Goal: Task Accomplishment & Management: Complete application form

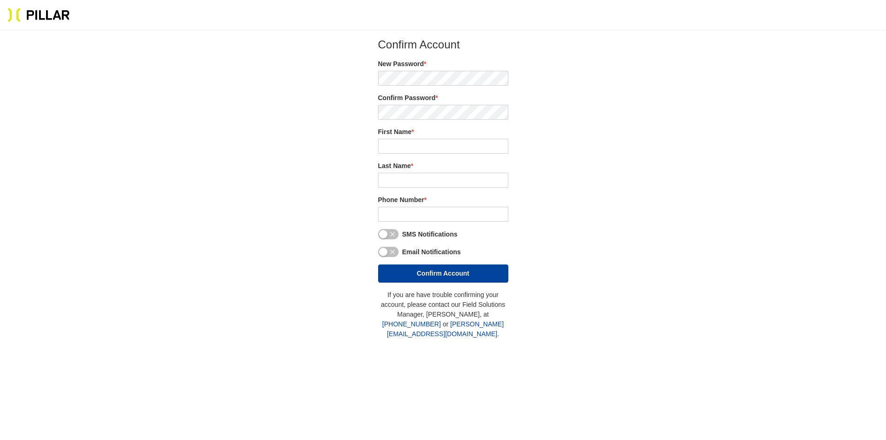
type input "[PERSON_NAME]"
click at [407, 214] on input "tel" at bounding box center [443, 214] width 130 height 15
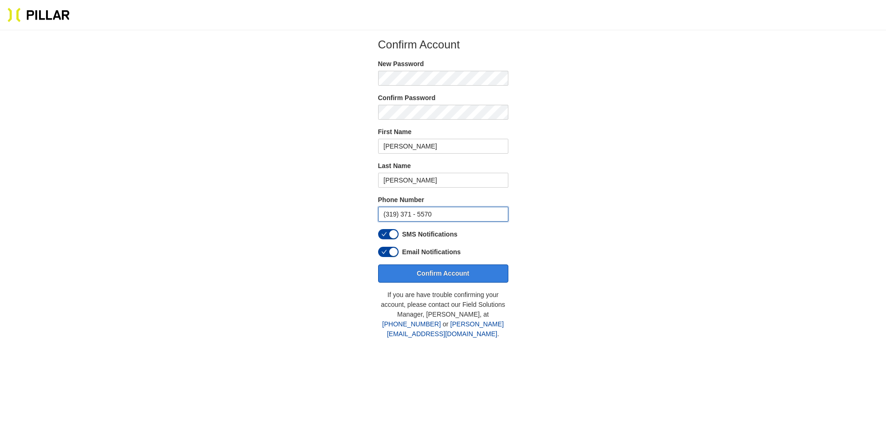
type input "(319) 371 - 5570"
click at [433, 275] on button "Confirm Account" at bounding box center [443, 273] width 130 height 18
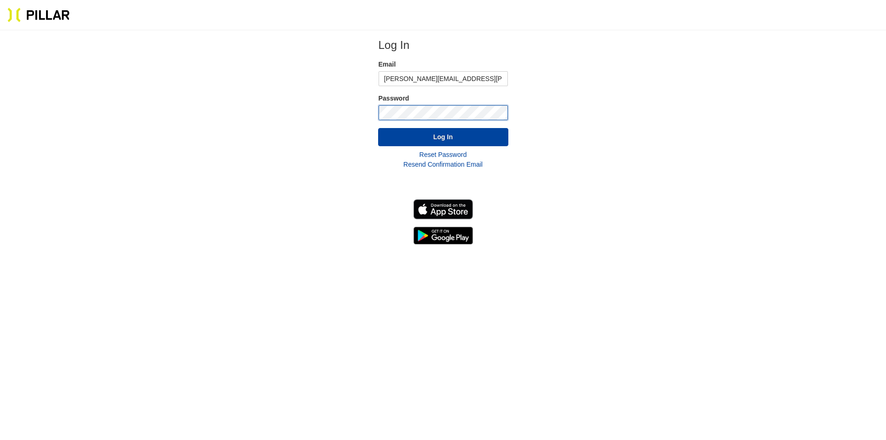
click at [378, 128] on button "Log In" at bounding box center [443, 137] width 130 height 18
